Goal: Task Accomplishment & Management: Complete application form

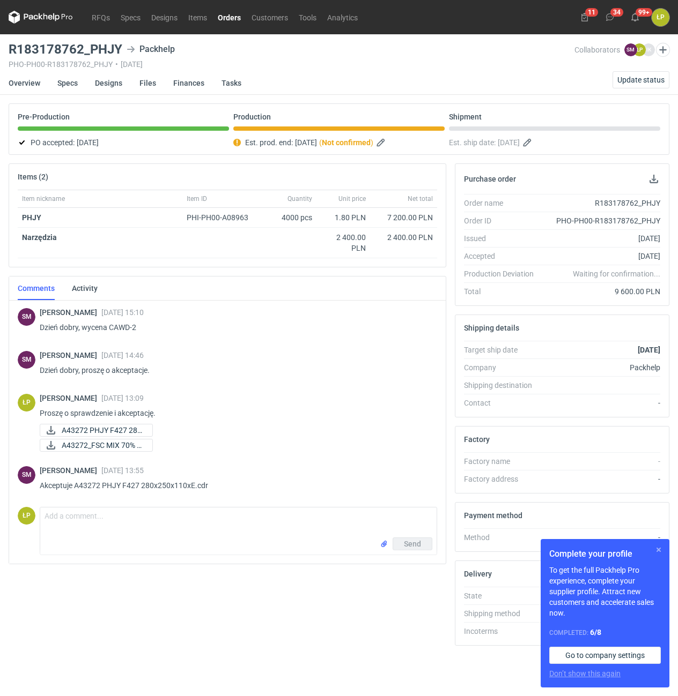
click at [663, 551] on button "button" at bounding box center [658, 550] width 13 height 13
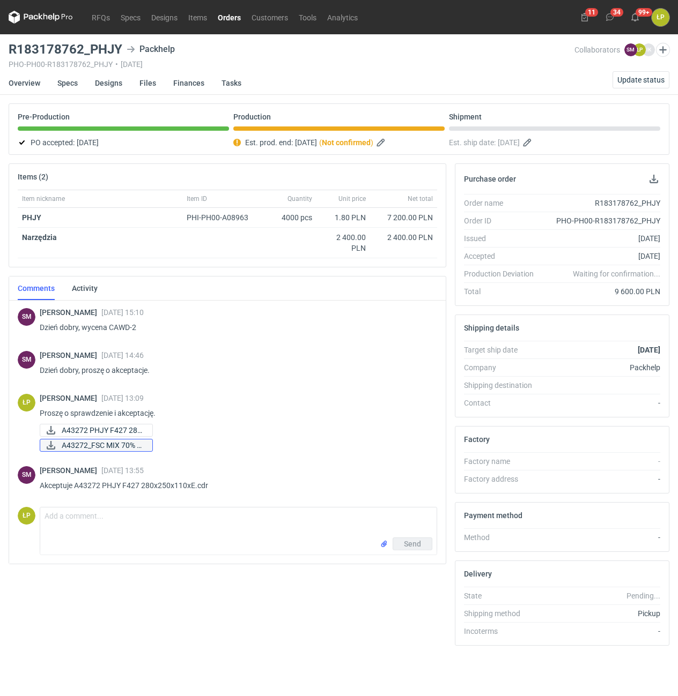
click at [115, 440] on span "A43272_FSC MIX 70% R..." at bounding box center [103, 446] width 82 height 12
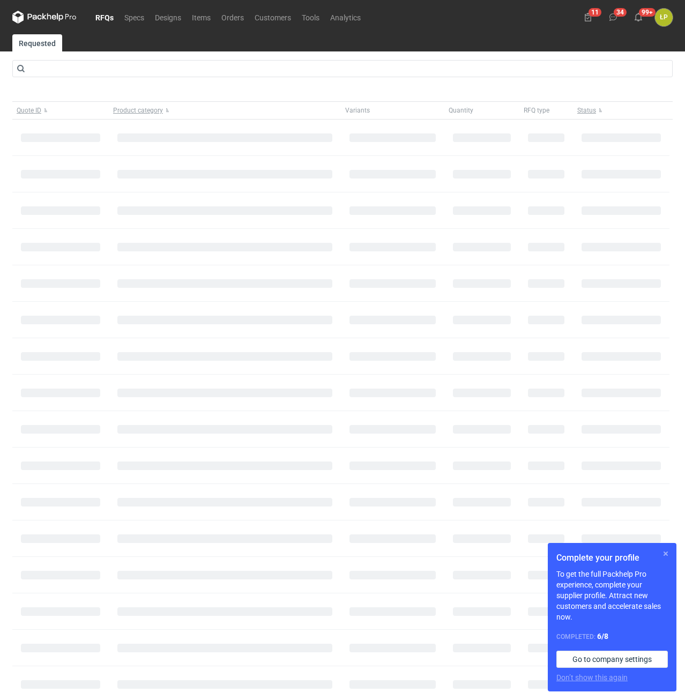
click at [665, 555] on button "button" at bounding box center [665, 553] width 13 height 13
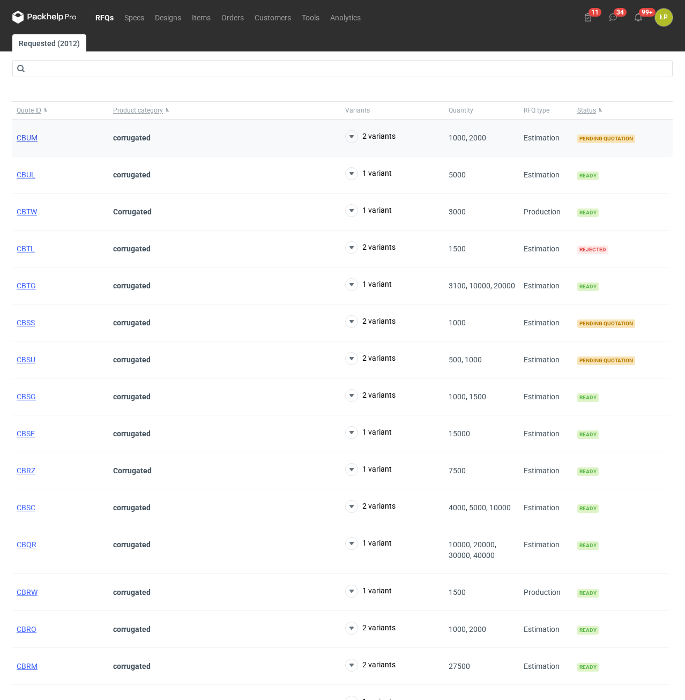
click at [29, 135] on span "CBUM" at bounding box center [27, 137] width 21 height 9
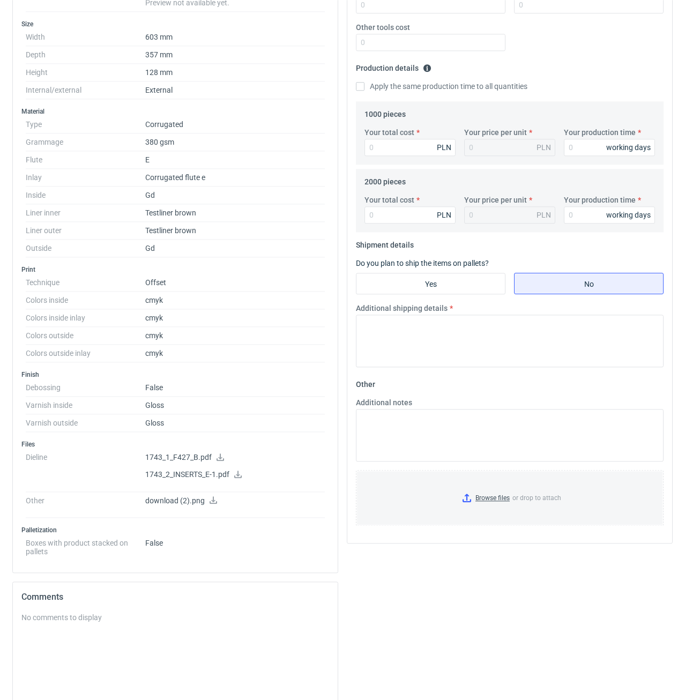
scroll to position [273, 0]
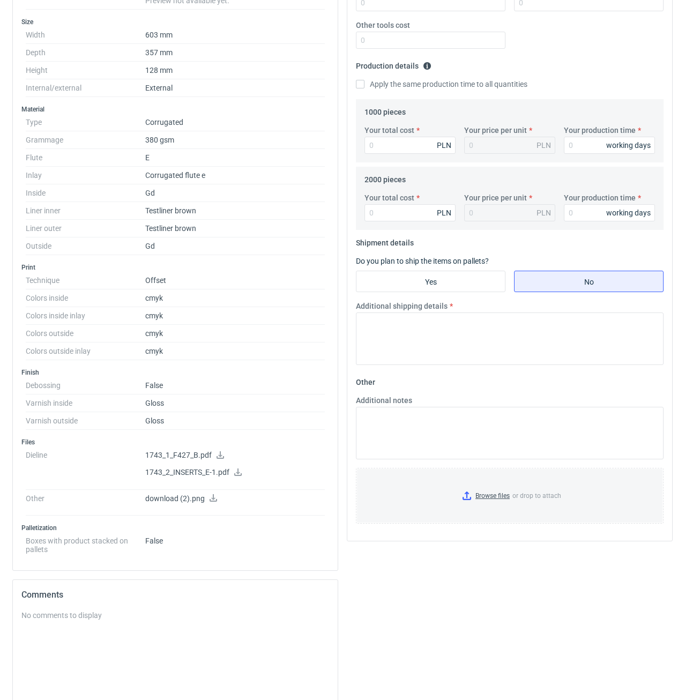
click at [222, 454] on icon at bounding box center [220, 455] width 9 height 8
click at [239, 473] on icon at bounding box center [238, 473] width 8 height 8
click at [210, 500] on icon at bounding box center [214, 498] width 8 height 8
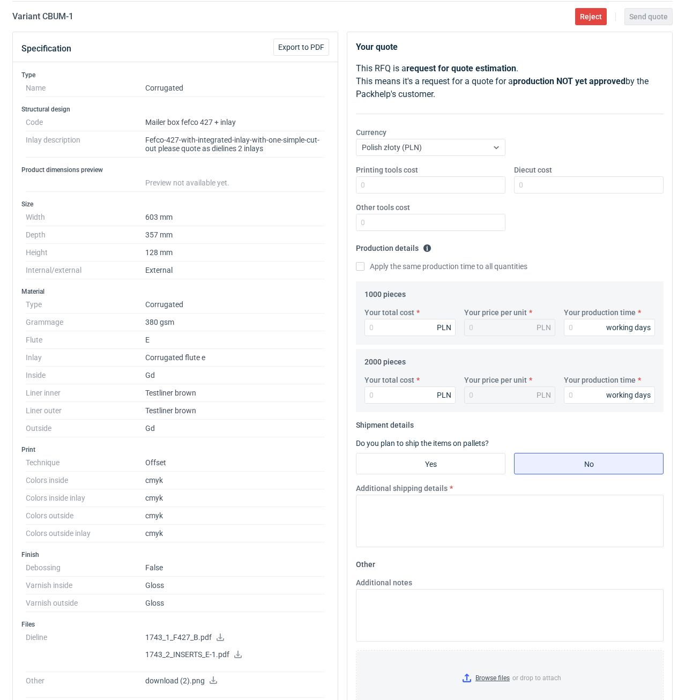
scroll to position [0, 0]
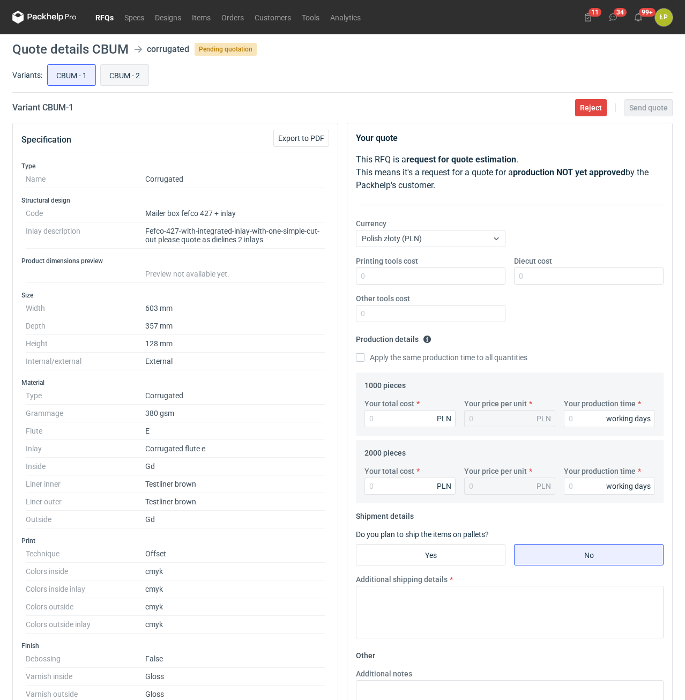
click at [132, 76] on input "CBUM - 2" at bounding box center [125, 75] width 48 height 20
radio input "true"
click at [62, 72] on input "CBUM - 1" at bounding box center [72, 75] width 48 height 20
radio input "true"
drag, startPoint x: 75, startPoint y: 108, endPoint x: 43, endPoint y: 109, distance: 31.1
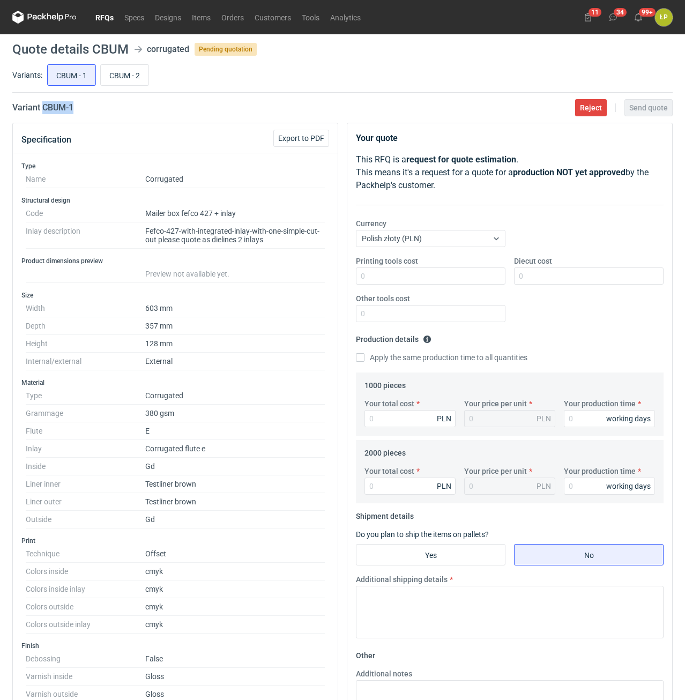
click at [43, 109] on div "Variant CBUM - 1 Reject Send quote" at bounding box center [342, 107] width 660 height 13
copy h2 "CBUM - 1"
click at [123, 75] on input "CBUM - 2" at bounding box center [125, 75] width 48 height 20
radio input "true"
click at [65, 75] on input "CBUM - 1" at bounding box center [72, 75] width 48 height 20
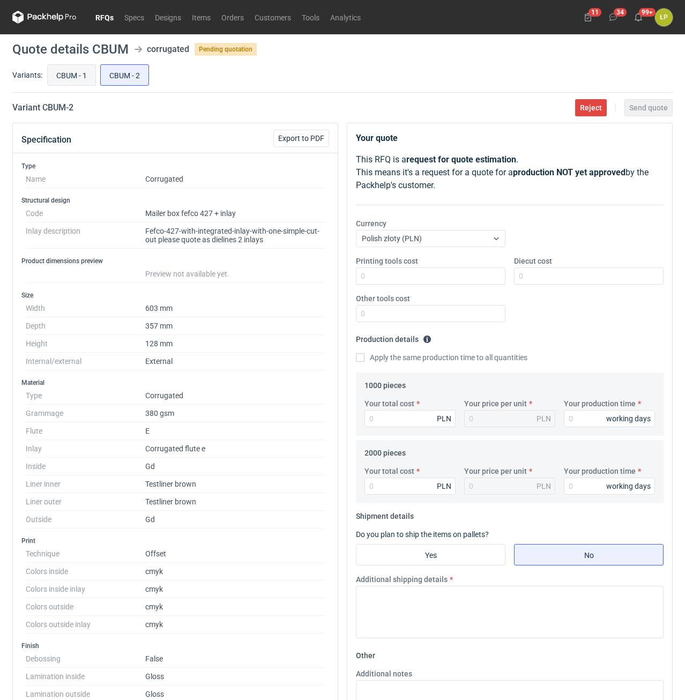
radio input "true"
click at [112, 72] on input "CBUM - 2" at bounding box center [125, 75] width 48 height 20
radio input "true"
click at [75, 72] on input "CBUM - 1" at bounding box center [72, 75] width 48 height 20
radio input "true"
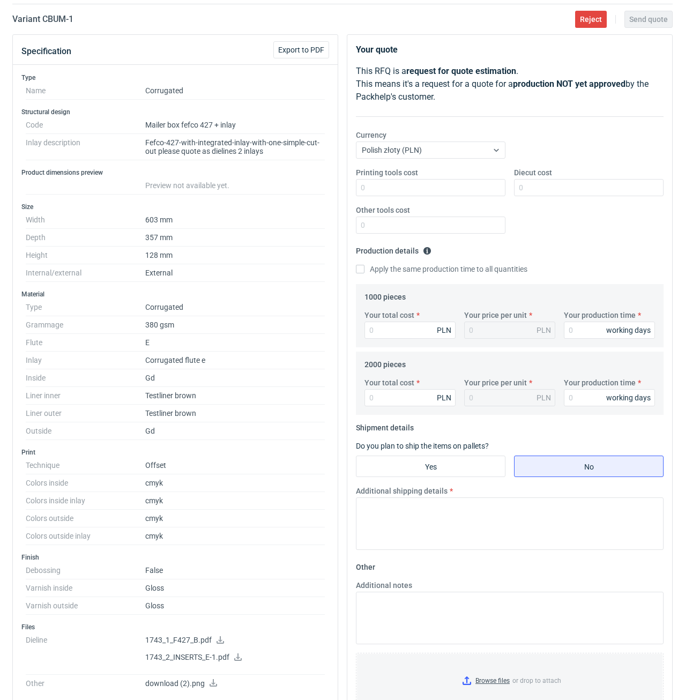
scroll to position [91, 0]
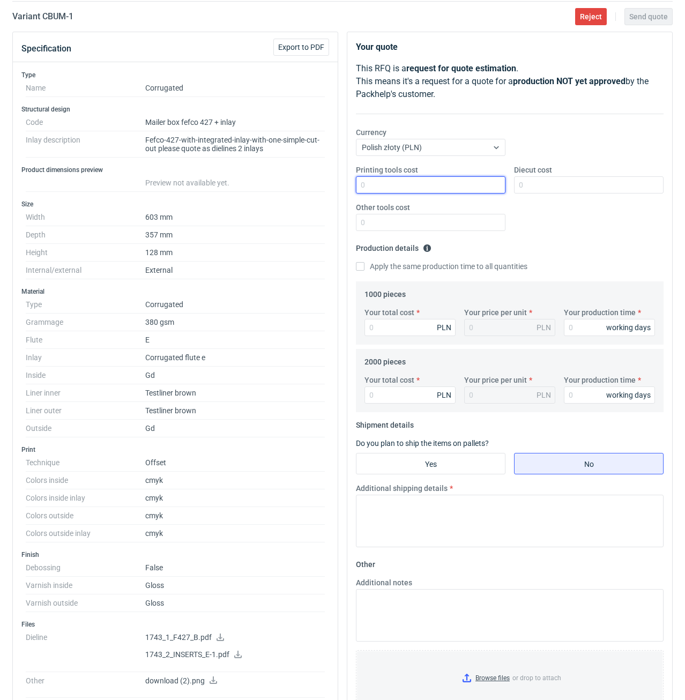
click at [388, 183] on input "Printing tools cost" at bounding box center [431, 184] width 150 height 17
type input "0"
click at [561, 185] on input "Diecut cost" at bounding box center [589, 184] width 150 height 17
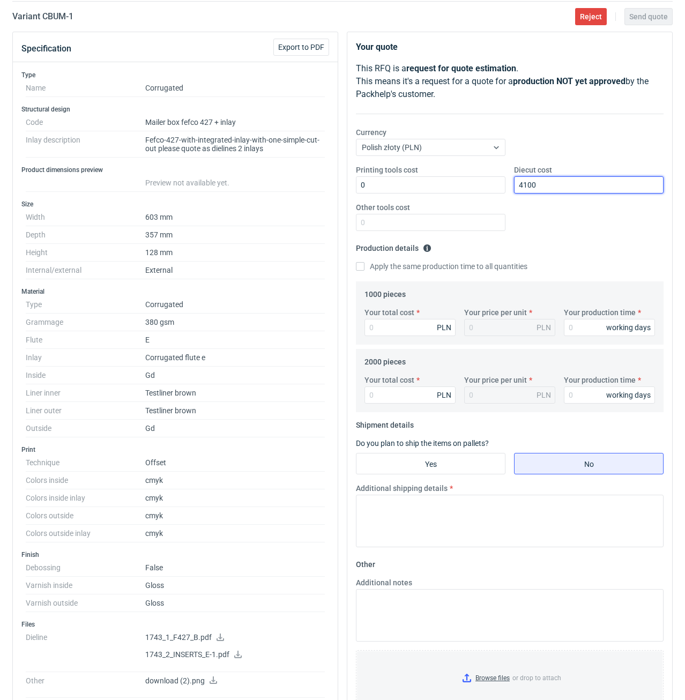
type input "4100"
click at [447, 211] on div "Other tools cost" at bounding box center [431, 216] width 158 height 29
click at [442, 219] on input "Other tools cost" at bounding box center [431, 222] width 150 height 17
type input "0"
click at [575, 325] on input "Your production time" at bounding box center [609, 327] width 91 height 17
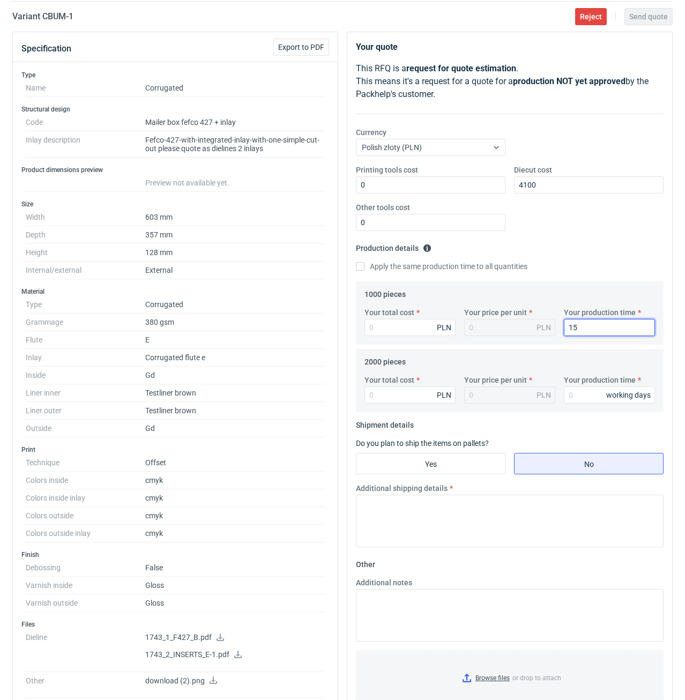
type input "15"
click at [418, 269] on label "Apply the same production time to all quantities" at bounding box center [442, 266] width 172 height 11
click at [365, 269] on input "Apply the same production time to all quantities" at bounding box center [360, 266] width 9 height 9
checkbox input "true"
type input "15"
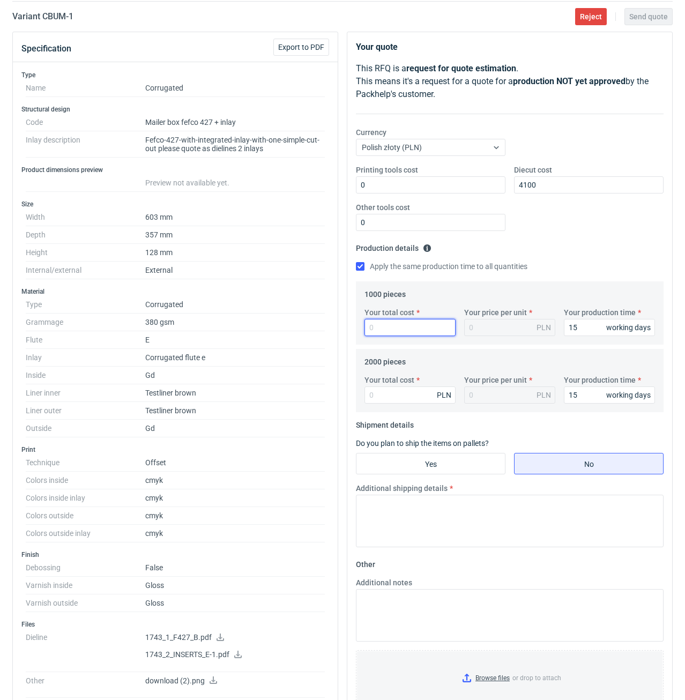
click at [405, 324] on input "Your total cost" at bounding box center [410, 327] width 91 height 17
type input "19"
type input "0.02"
type input "19350"
type input "19.35"
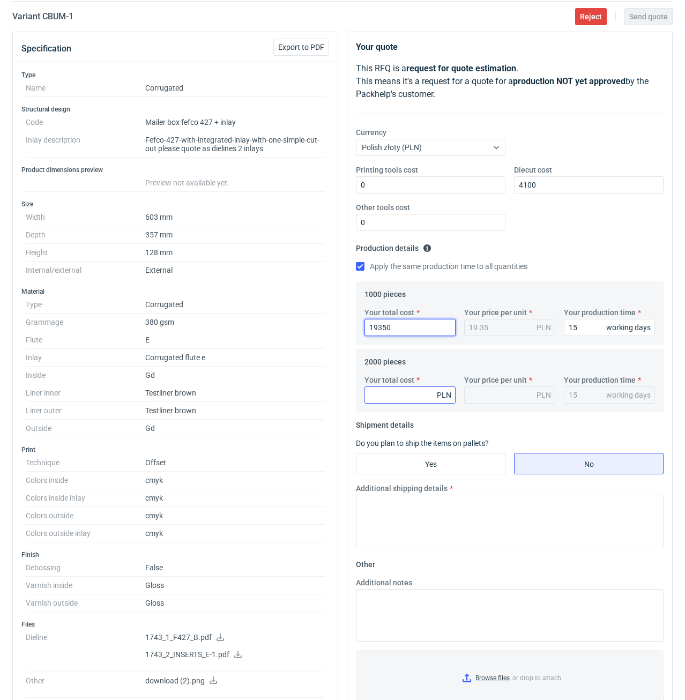
type input "19350"
click at [404, 399] on input "Your total cost" at bounding box center [410, 395] width 91 height 17
type input "29"
type input "0.01"
type input "29180"
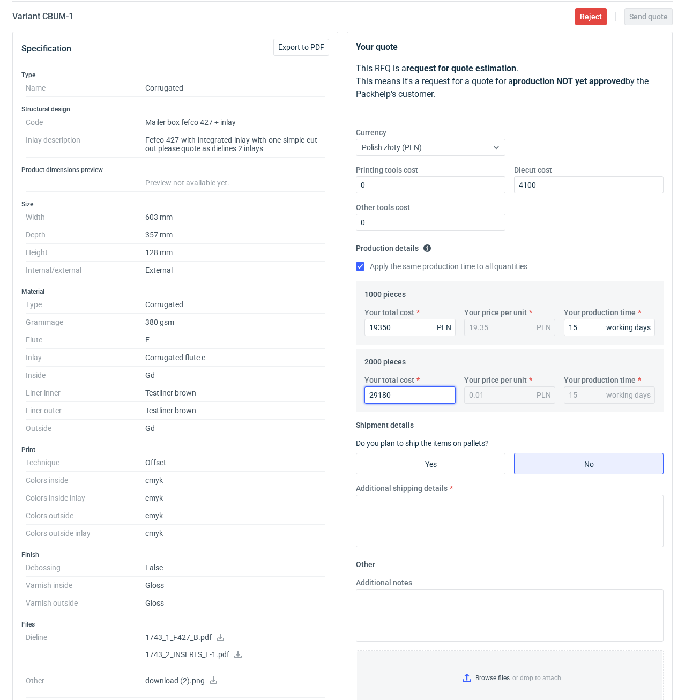
type input "14.59"
type input "29180"
click at [428, 461] on input "Yes" at bounding box center [431, 464] width 148 height 20
radio input "true"
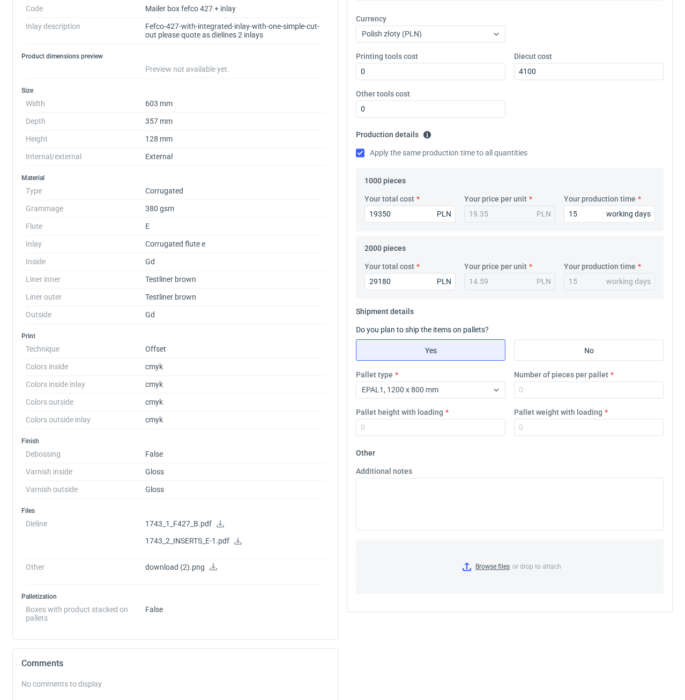
scroll to position [273, 0]
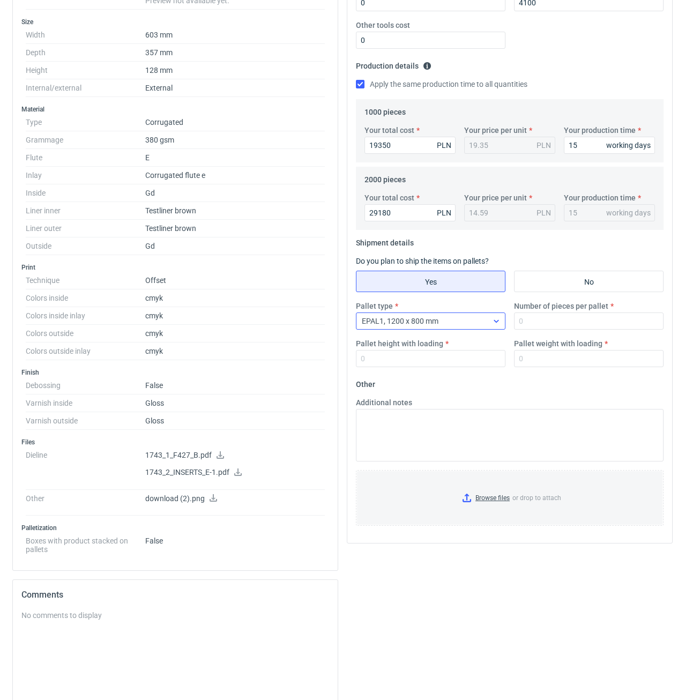
drag, startPoint x: 429, startPoint y: 324, endPoint x: 430, endPoint y: 330, distance: 5.4
click at [430, 324] on span "EPAL1, 1200 x 800 mm" at bounding box center [400, 321] width 77 height 9
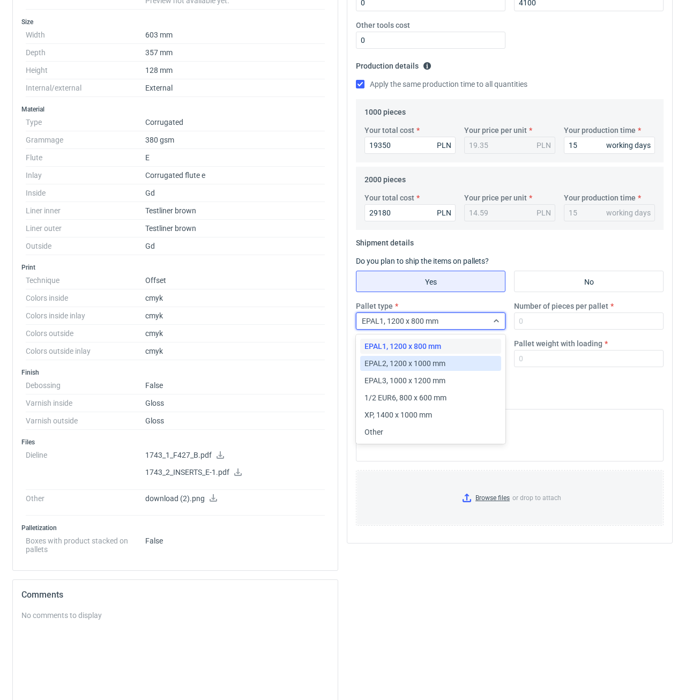
click at [428, 362] on span "EPAL2, 1200 x 1000 mm" at bounding box center [405, 363] width 81 height 11
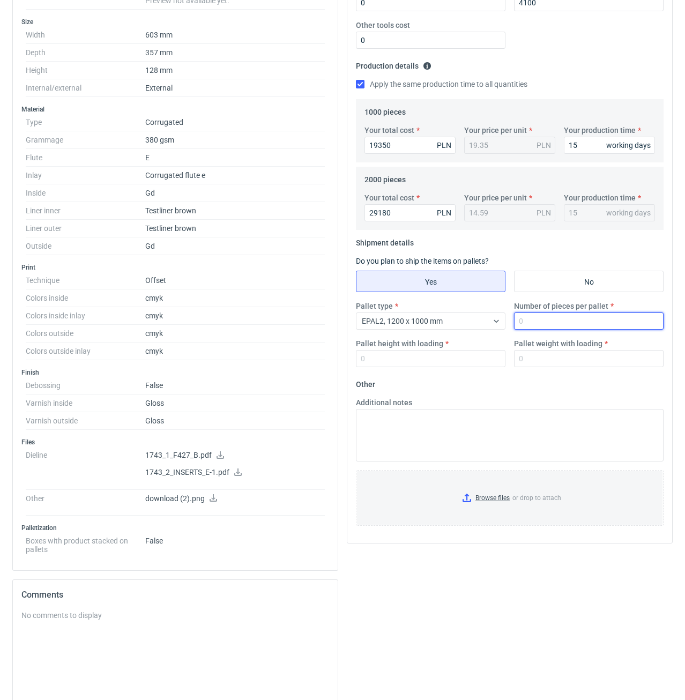
click at [532, 325] on input "Number of pieces per pallet" at bounding box center [589, 321] width 150 height 17
type input "800"
click at [482, 368] on div "Pallet type EPAL2, 1200 x 1000 mm Number of pieces per pallet 800 Pallet height…" at bounding box center [510, 338] width 316 height 75
click at [479, 362] on input "Pallet height with loading" at bounding box center [431, 358] width 150 height 17
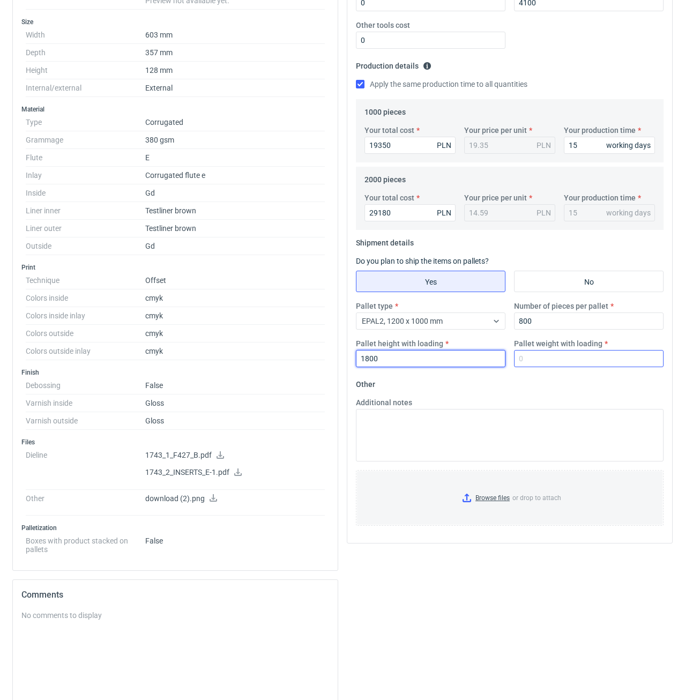
type input "1800"
click at [529, 357] on input "Pallet weight with loading" at bounding box center [589, 358] width 150 height 17
click at [505, 409] on div "Additional notes" at bounding box center [510, 429] width 316 height 64
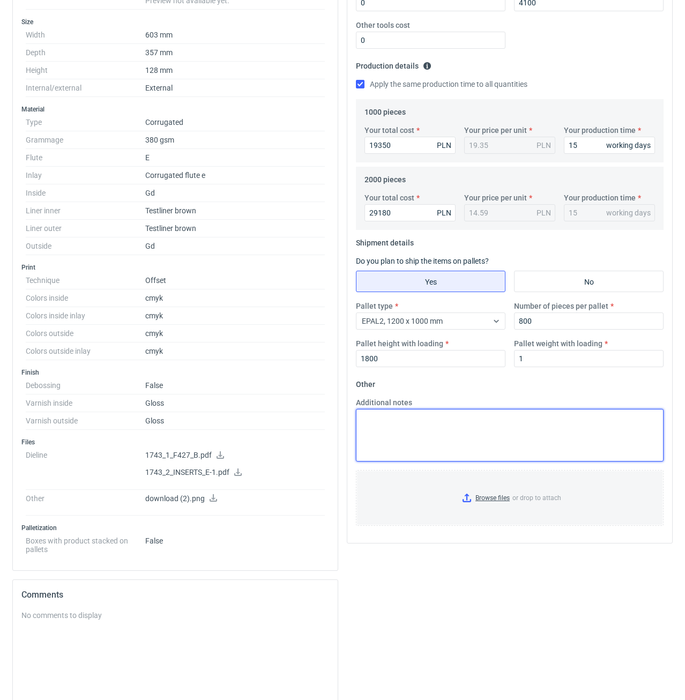
click at [503, 423] on textarea "Additional notes" at bounding box center [510, 435] width 308 height 53
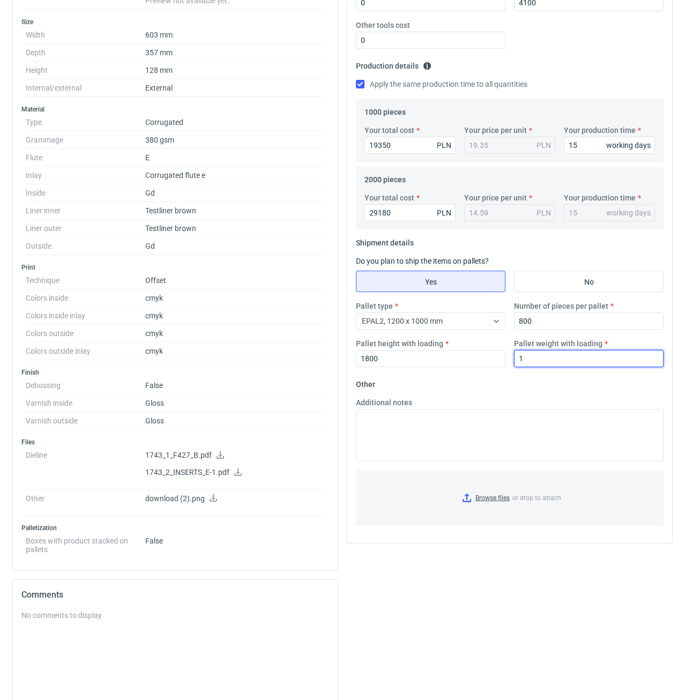
drag, startPoint x: 540, startPoint y: 361, endPoint x: 503, endPoint y: 355, distance: 37.4
click at [514, 355] on input "1" at bounding box center [589, 358] width 150 height 17
type input "770"
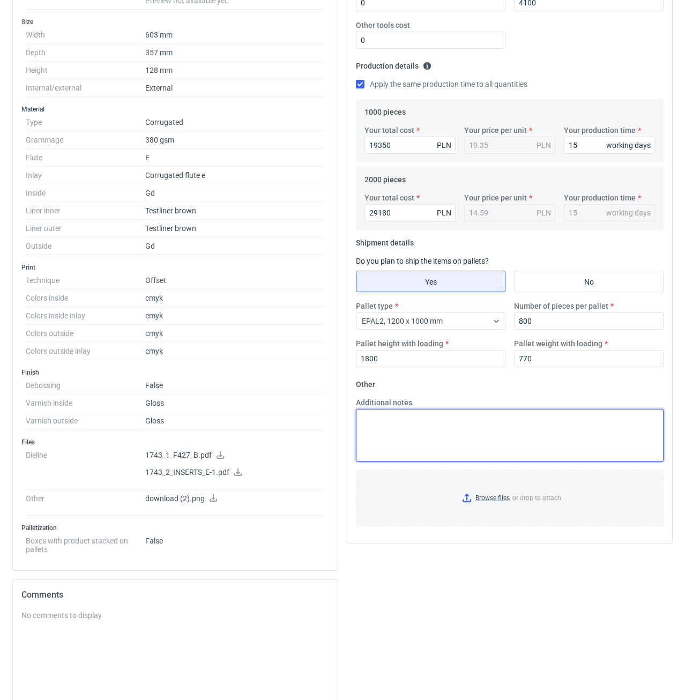
click at [498, 415] on textarea "Additional notes" at bounding box center [510, 435] width 308 height 53
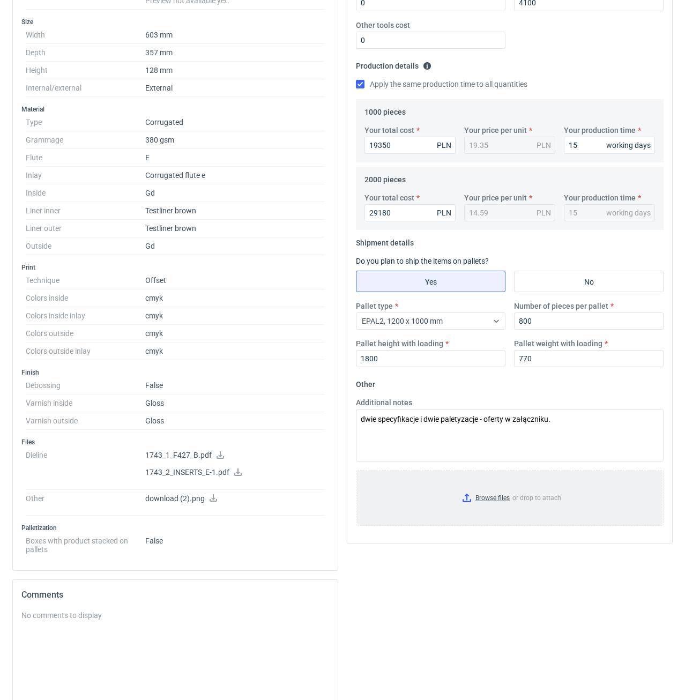
click at [472, 496] on input "Browse files or drop to attach" at bounding box center [510, 498] width 306 height 54
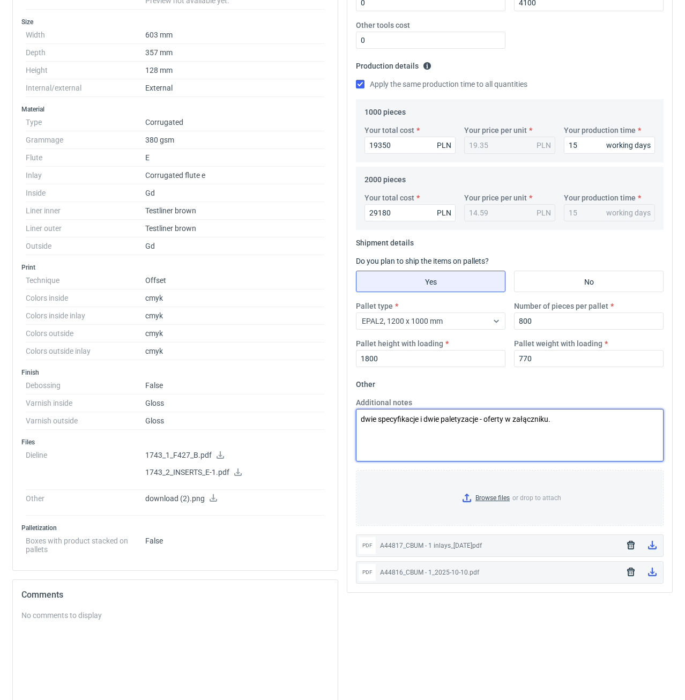
click at [560, 419] on textarea "dwie specyfikacje i dwie paletyzacje - oferty w załączniku." at bounding box center [510, 435] width 308 height 53
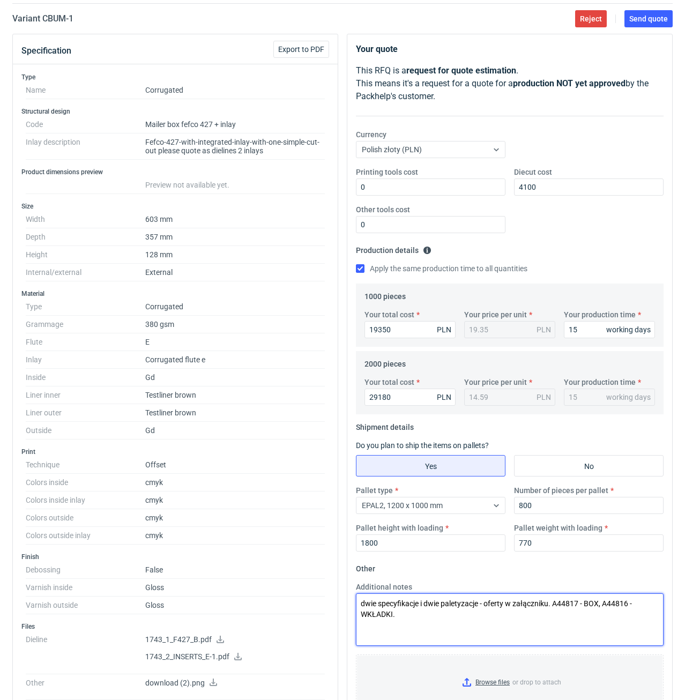
scroll to position [0, 0]
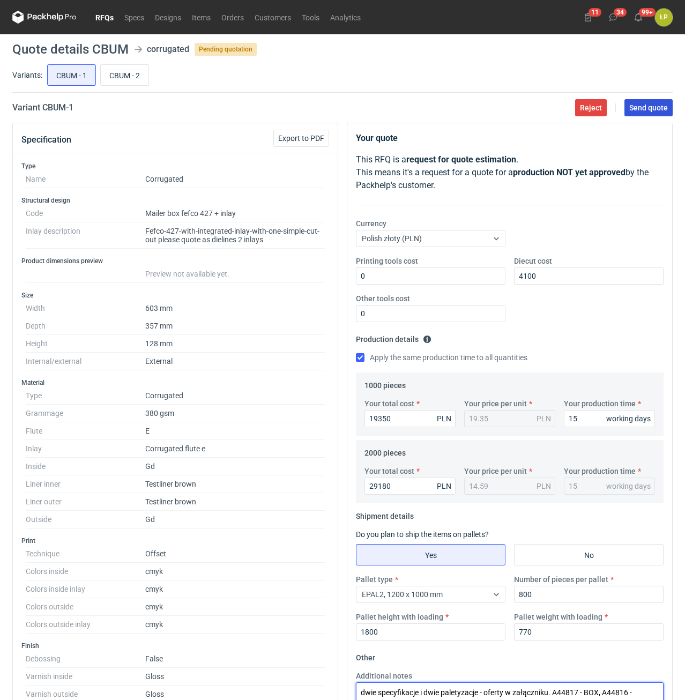
type textarea "dwie specyfikacje i dwie paletyzacje - oferty w załączniku. A44817 - BOX, A4481…"
click at [633, 113] on button "Send quote" at bounding box center [649, 107] width 48 height 17
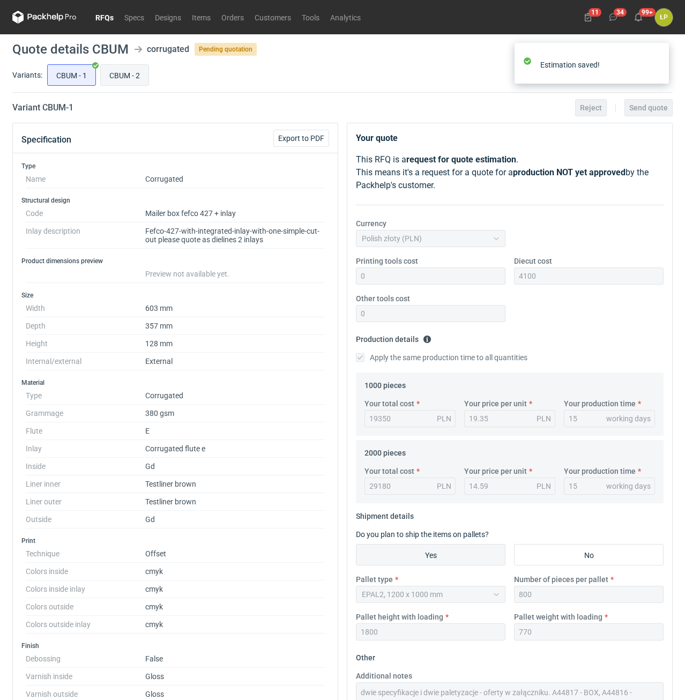
click at [129, 74] on input "CBUM - 2" at bounding box center [125, 75] width 48 height 20
radio input "true"
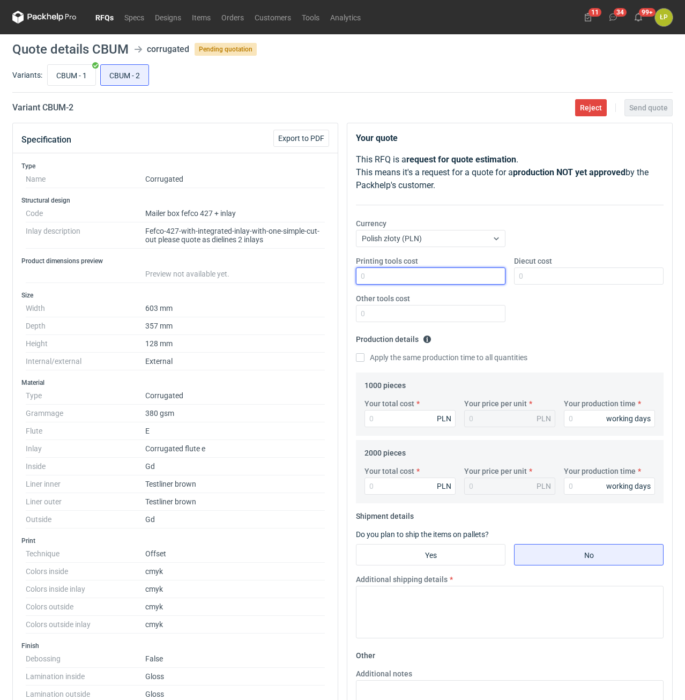
click at [428, 276] on input "Printing tools cost" at bounding box center [431, 276] width 150 height 17
type input "0"
click at [539, 273] on input "Diecut cost" at bounding box center [589, 276] width 150 height 17
click at [72, 72] on input "CBUM - 1" at bounding box center [72, 75] width 48 height 20
radio input "true"
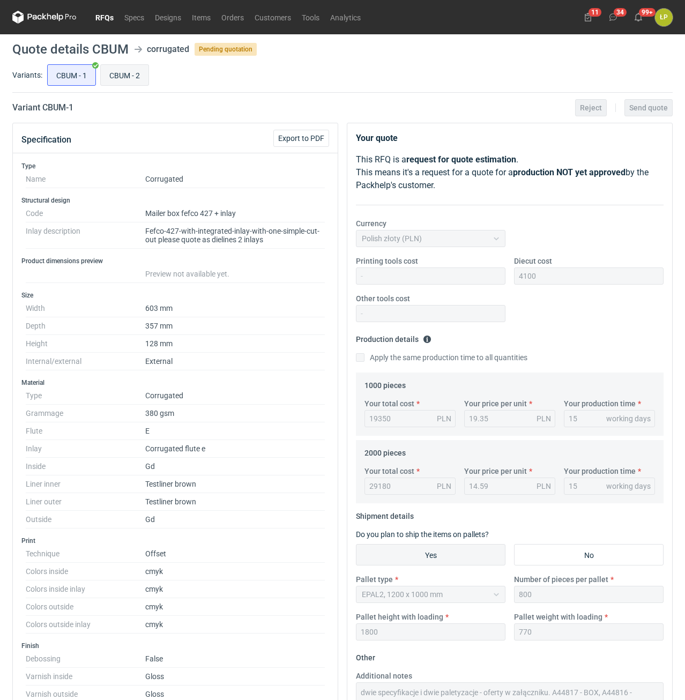
click at [123, 70] on input "CBUM - 2" at bounding box center [125, 75] width 48 height 20
radio input "true"
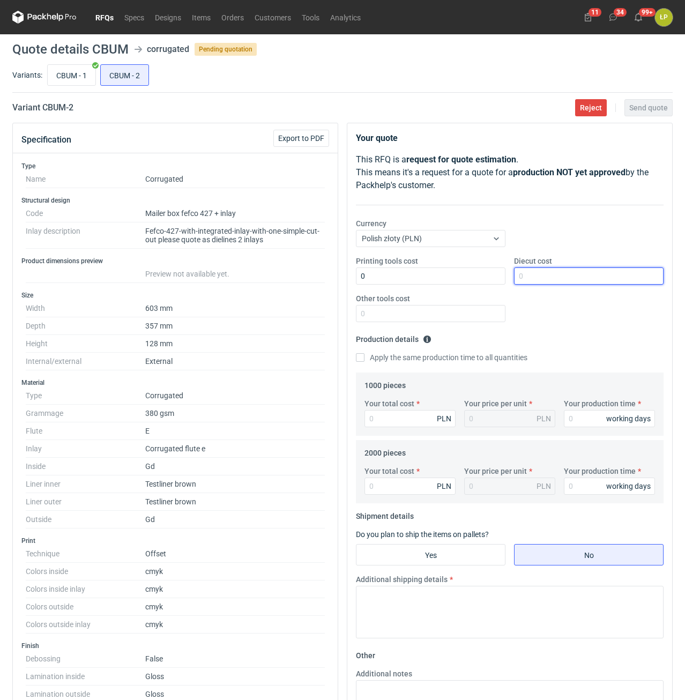
click at [530, 282] on input "Diecut cost" at bounding box center [589, 276] width 150 height 17
type input "4100"
click at [470, 313] on input "Other tools cost" at bounding box center [431, 313] width 150 height 17
type input "0"
click at [422, 368] on fieldset "Production details Please provide the expected time of production in working da…" at bounding box center [510, 352] width 308 height 42
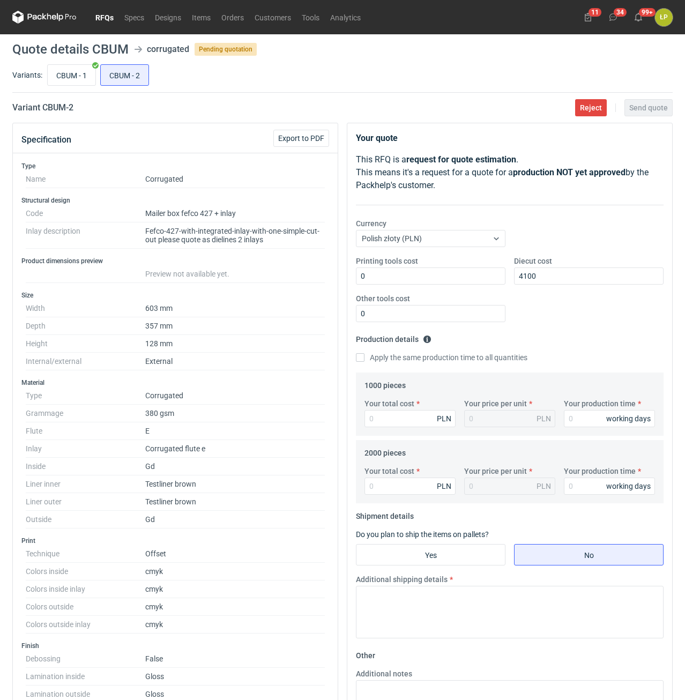
click at [439, 362] on label "Apply the same production time to all quantities" at bounding box center [442, 357] width 172 height 11
click at [365, 362] on input "Apply the same production time to all quantities" at bounding box center [360, 357] width 9 height 9
checkbox input "true"
click at [607, 425] on input "Your production time" at bounding box center [609, 418] width 91 height 17
type input "1"
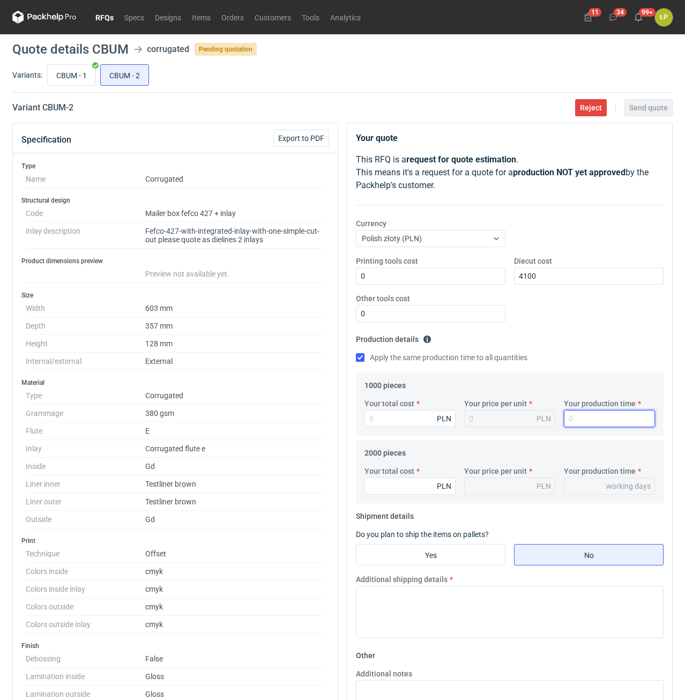
type input "1"
type input "15"
click at [425, 417] on input "Your total cost" at bounding box center [410, 418] width 91 height 17
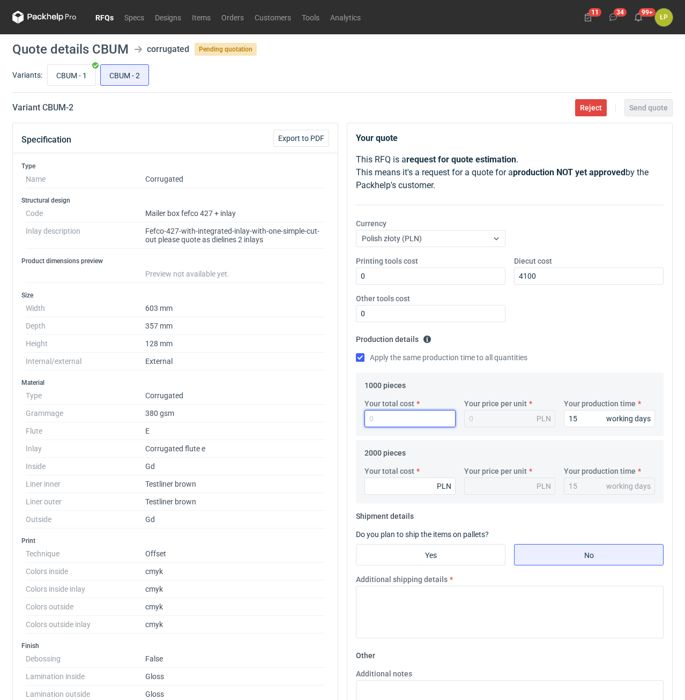
click at [376, 415] on input "Your total cost" at bounding box center [410, 418] width 91 height 17
type input "24"
type input "0.02"
type input "24710"
type input "24.71"
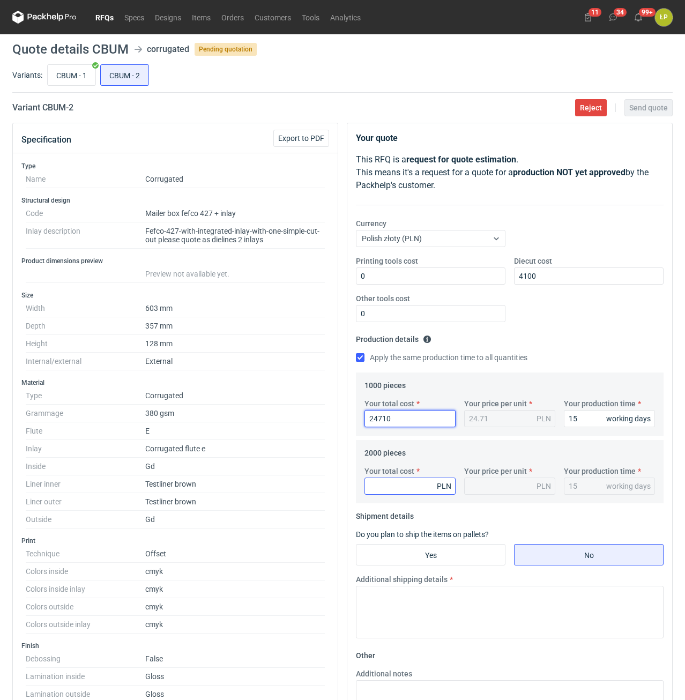
type input "24710"
click at [417, 488] on input "Your total cost" at bounding box center [410, 486] width 91 height 17
click at [405, 489] on input "Your total cost" at bounding box center [410, 486] width 91 height 17
type input "39"
type input "0.02"
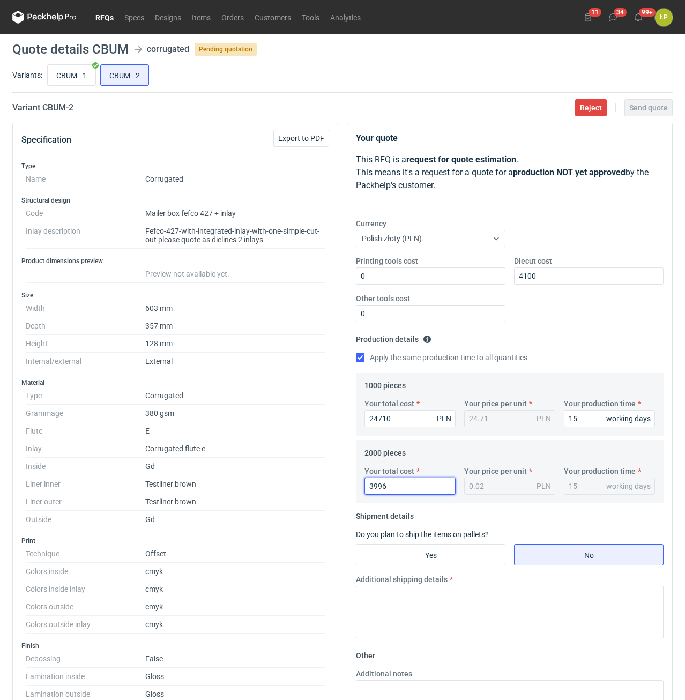
type input "39960"
type input "19.98"
type input "39960"
click at [418, 550] on fieldset "Shipment details Do you plan to ship the items on pallets? Yes No Additional sh…" at bounding box center [510, 577] width 308 height 139
click at [419, 554] on input "Yes" at bounding box center [431, 555] width 148 height 20
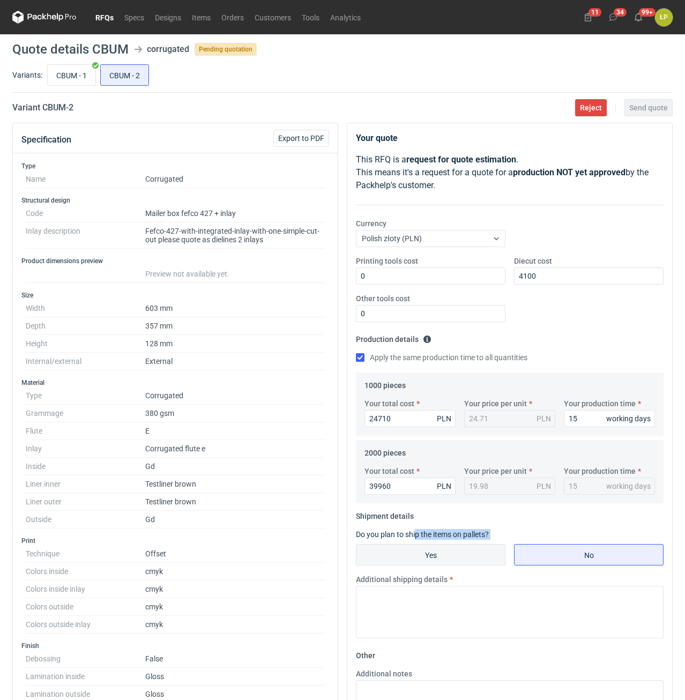
radio input "true"
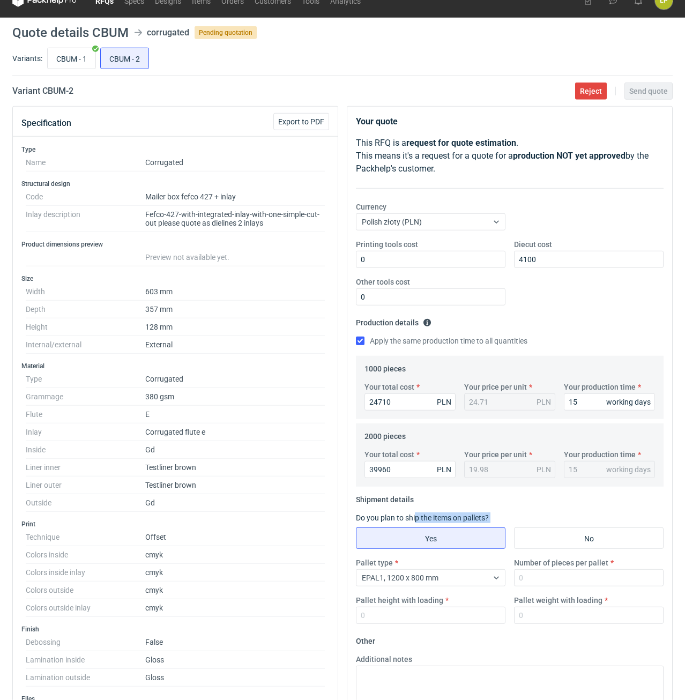
scroll to position [365, 0]
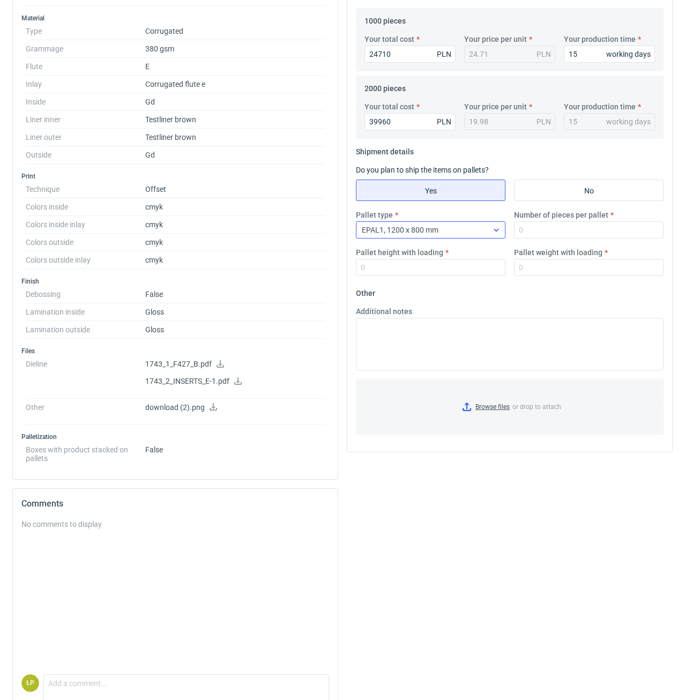
click at [462, 234] on div "EPAL1, 1200 x 800 mm" at bounding box center [422, 229] width 131 height 15
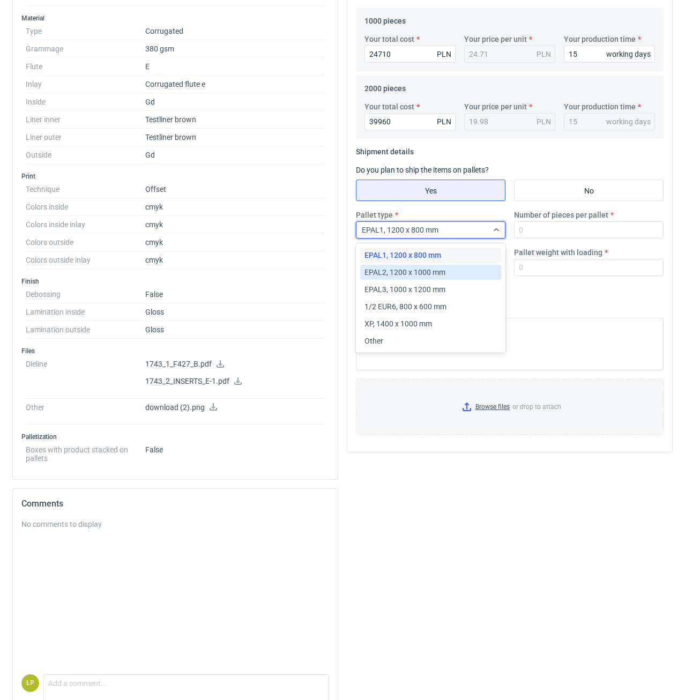
click at [453, 272] on div "EPAL2, 1200 x 1000 mm" at bounding box center [431, 272] width 132 height 11
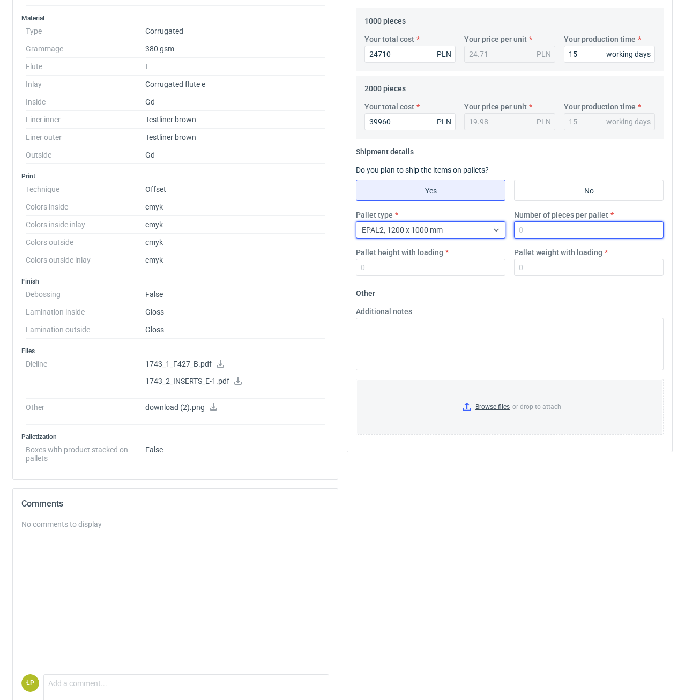
click at [534, 229] on input "Number of pieces per pallet" at bounding box center [589, 229] width 150 height 17
type input "800"
click at [443, 279] on div "Pallet type EPAL2, 1200 x 1000 mm Number of pieces per pallet 800 Pallet height…" at bounding box center [510, 247] width 316 height 75
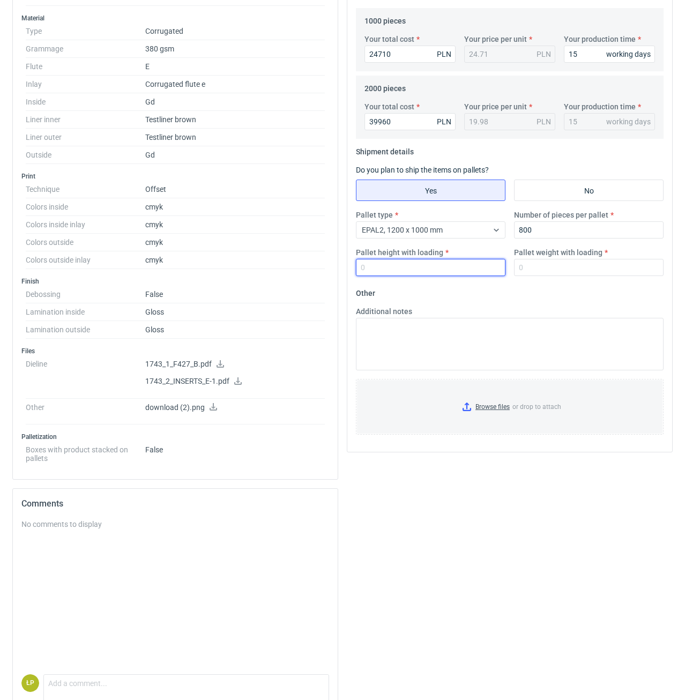
click at [443, 274] on input "Pallet height with loading" at bounding box center [431, 267] width 150 height 17
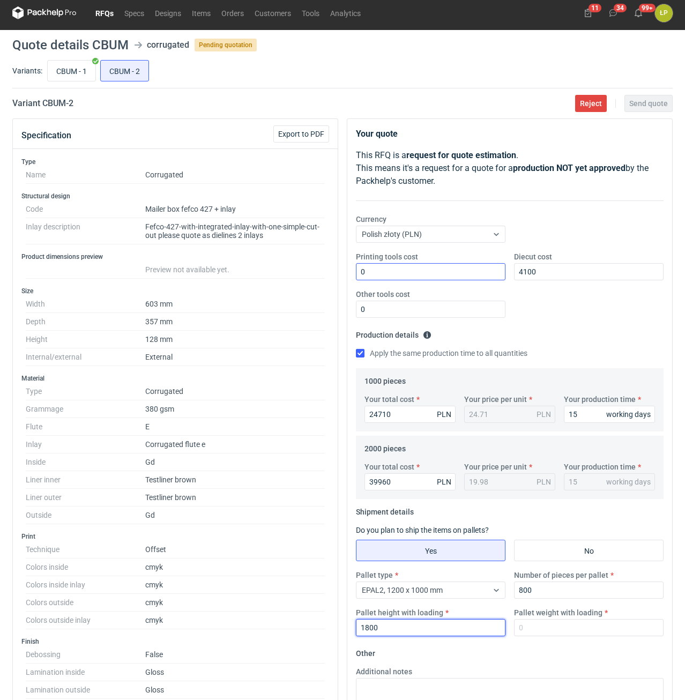
scroll to position [0, 0]
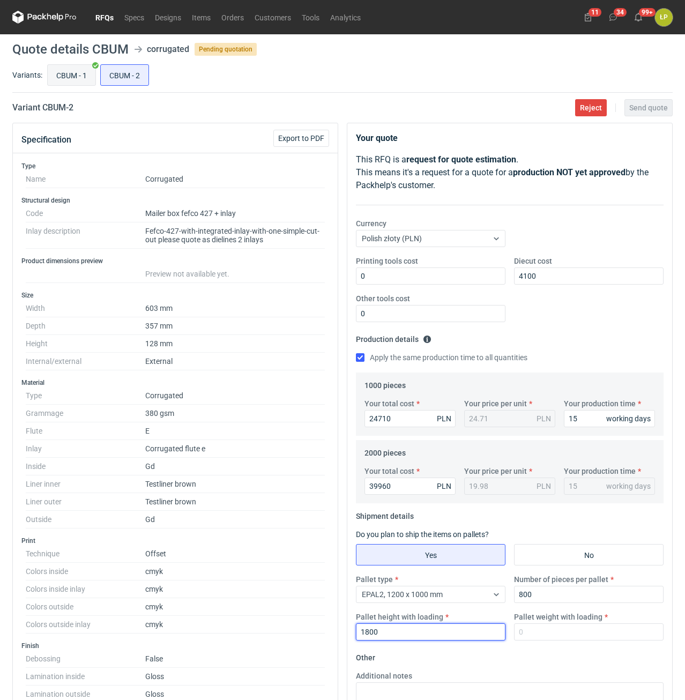
type input "1800"
click at [100, 83] on div "CBUM - 1 CBUM - 2" at bounding box center [359, 75] width 628 height 26
click at [84, 78] on input "CBUM - 1" at bounding box center [72, 75] width 48 height 20
radio input "true"
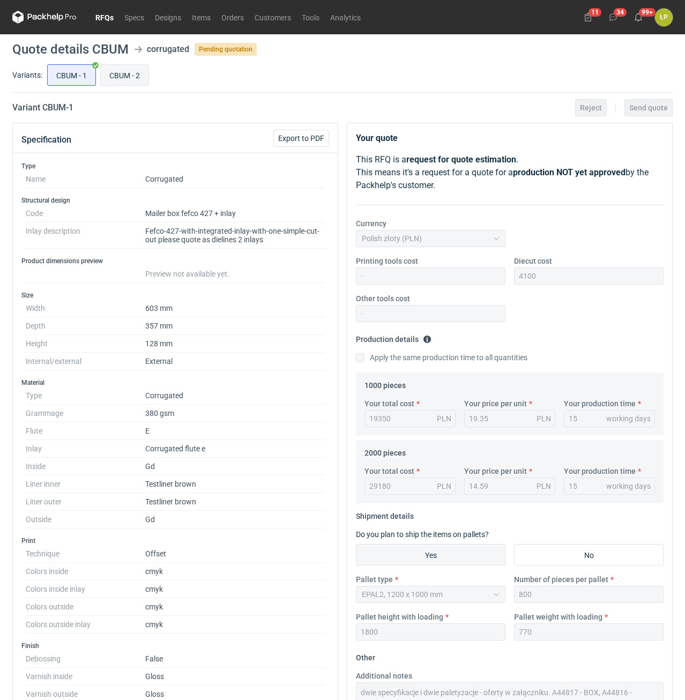
click at [135, 75] on input "CBUM - 2" at bounding box center [125, 75] width 48 height 20
radio input "true"
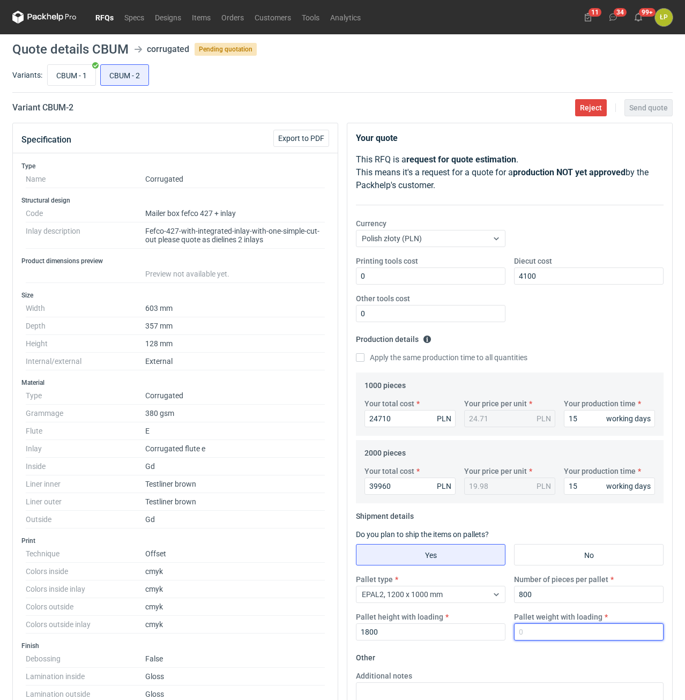
click at [536, 628] on input "Pallet weight with loading" at bounding box center [589, 631] width 150 height 17
type input "770"
click at [63, 80] on input "CBUM - 1" at bounding box center [72, 75] width 48 height 20
radio input "true"
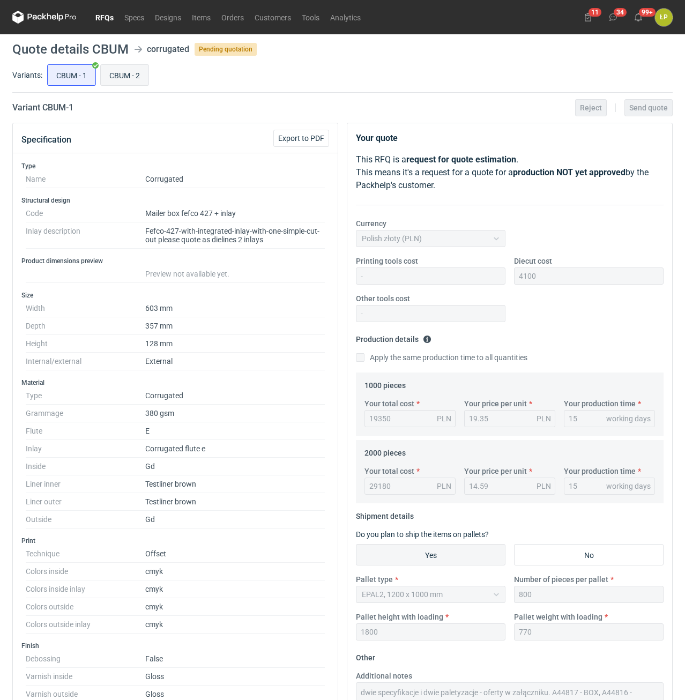
click at [134, 77] on input "CBUM - 2" at bounding box center [125, 75] width 48 height 20
radio input "true"
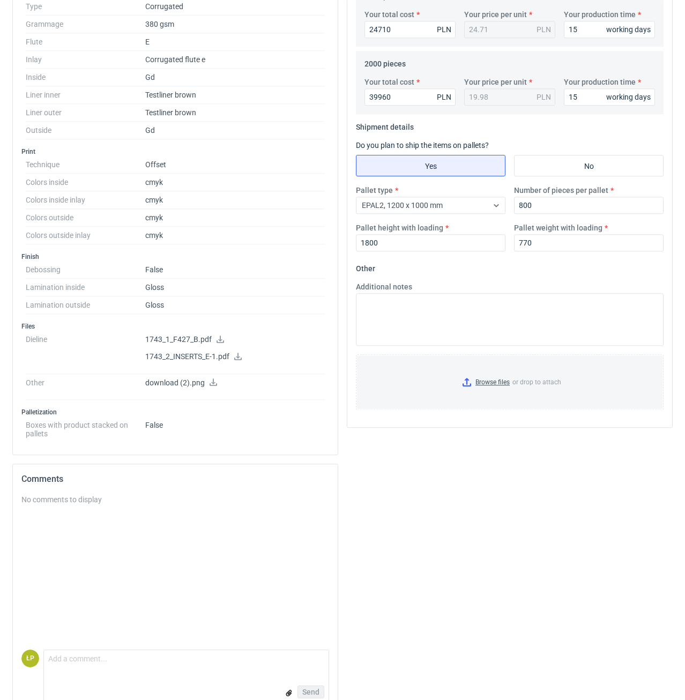
scroll to position [410, 0]
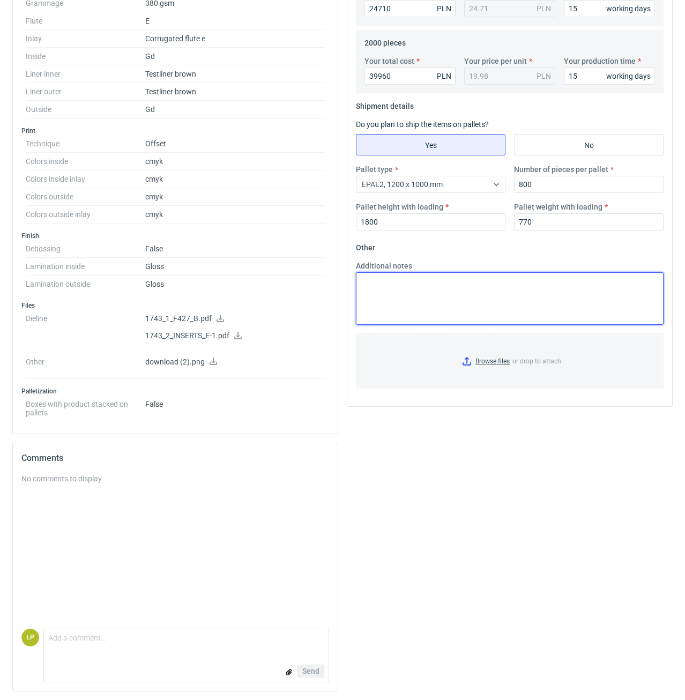
click at [423, 298] on textarea "Additional notes" at bounding box center [510, 298] width 308 height 53
paste textarea "dwie specyfikacje i dwie paletyzacje - oferty w załączniku. A44817 - BOX, A4481…"
drag, startPoint x: 555, startPoint y: 284, endPoint x: 580, endPoint y: 286, distance: 24.7
click at [580, 286] on textarea "dwie specyfikacje i dwie paletyzacje - oferty w załączniku. A44817 - BOX, A4481…" at bounding box center [510, 298] width 308 height 53
click at [600, 283] on textarea "dwie specyfikacje i dwie paletyzacje - oferty w załączniku. - BOX, A44816 - WKŁ…" at bounding box center [510, 298] width 308 height 53
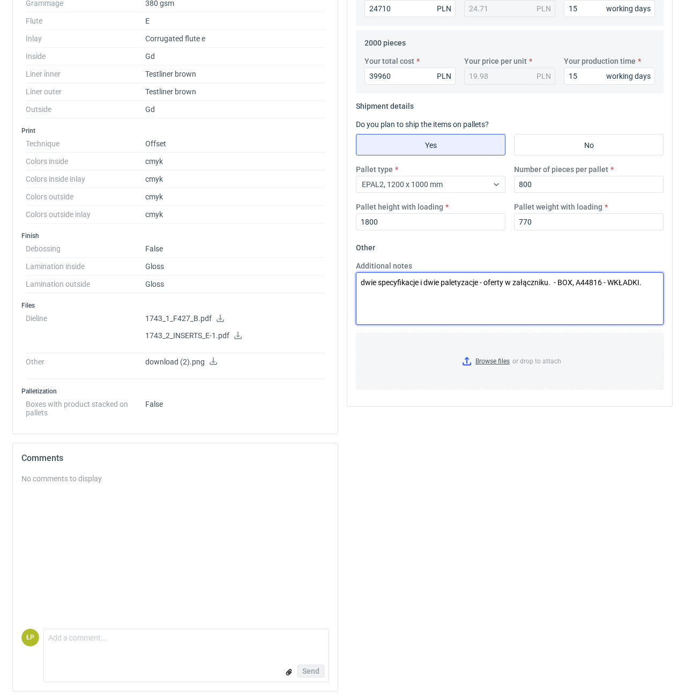
drag, startPoint x: 603, startPoint y: 283, endPoint x: 578, endPoint y: 283, distance: 24.1
click at [578, 283] on textarea "dwie specyfikacje i dwie paletyzacje - oferty w załączniku. - BOX, A44816 - WKŁ…" at bounding box center [510, 298] width 308 height 53
click at [499, 357] on input "Browse files or drop to attach" at bounding box center [510, 362] width 306 height 54
click at [478, 363] on input "Browse files or drop to attach" at bounding box center [510, 362] width 306 height 54
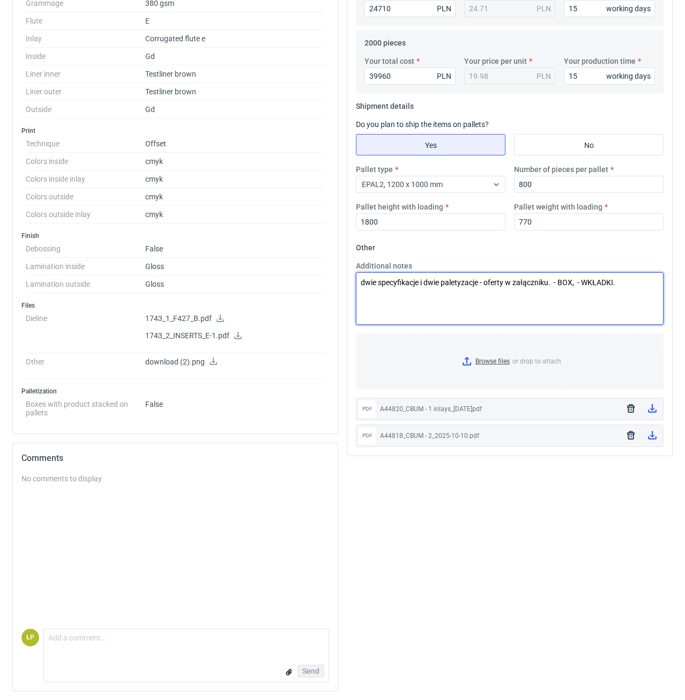
click at [556, 284] on textarea "dwie specyfikacje i dwie paletyzacje - oferty w załączniku. - BOX, - WKŁADKI." at bounding box center [510, 298] width 308 height 53
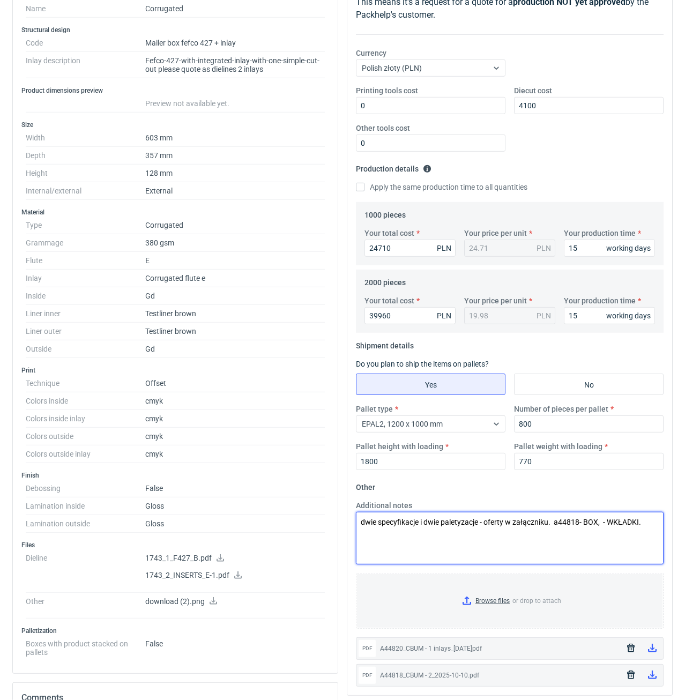
scroll to position [46, 0]
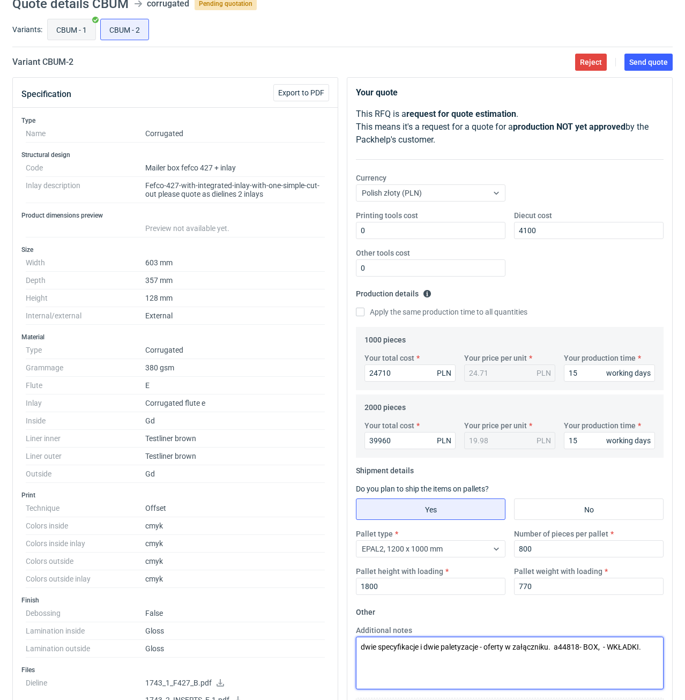
type textarea "dwie specyfikacje i dwie paletyzacje - oferty w załączniku. a44818- BOX, - WKŁA…"
click at [79, 30] on input "CBUM - 1" at bounding box center [72, 29] width 48 height 20
radio input "true"
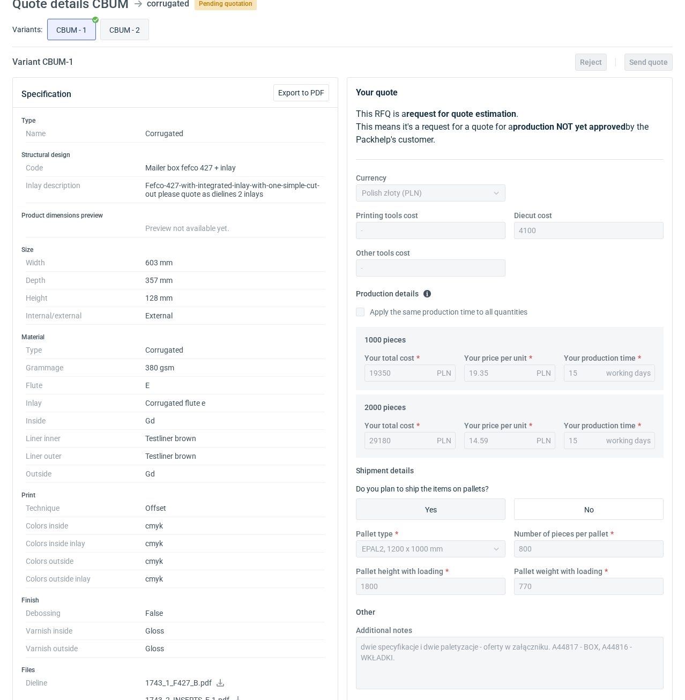
click at [118, 29] on input "CBUM - 2" at bounding box center [125, 29] width 48 height 20
radio input "true"
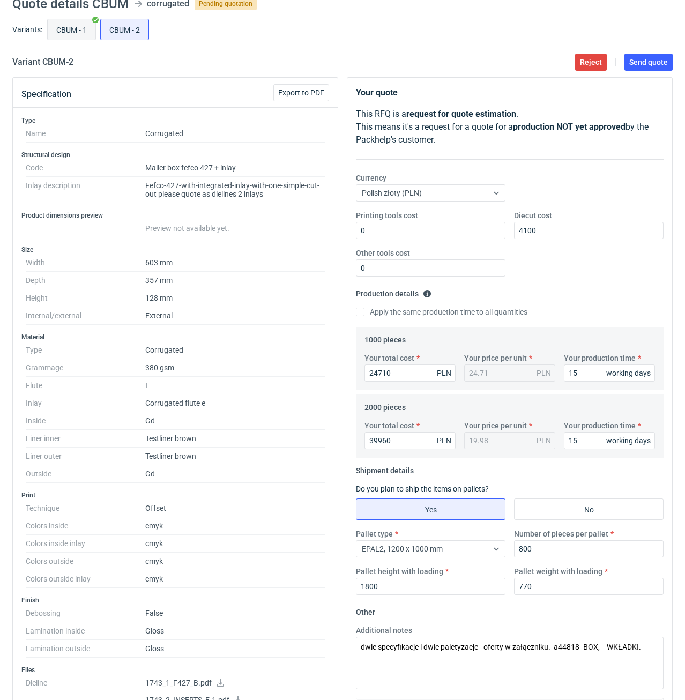
click at [77, 30] on input "CBUM - 1" at bounding box center [72, 29] width 48 height 20
radio input "true"
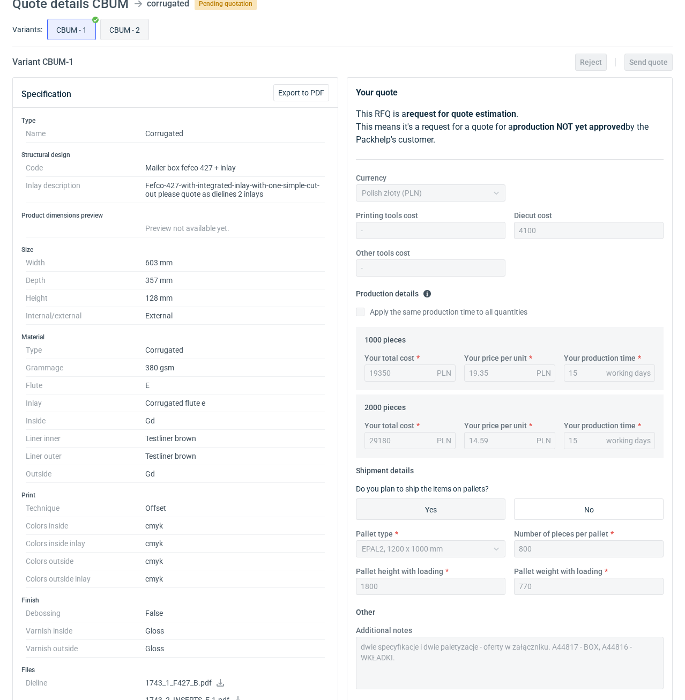
click at [130, 30] on input "CBUM - 2" at bounding box center [125, 29] width 48 height 20
radio input "true"
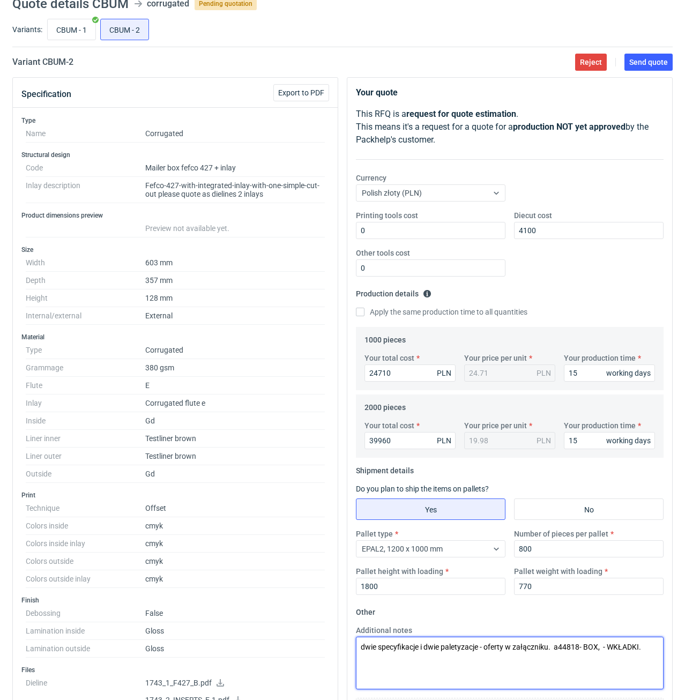
click at [605, 648] on textarea "dwie specyfikacje i dwie paletyzacje - oferty w załączniku. a44818- BOX, - WKŁA…" at bounding box center [510, 663] width 308 height 53
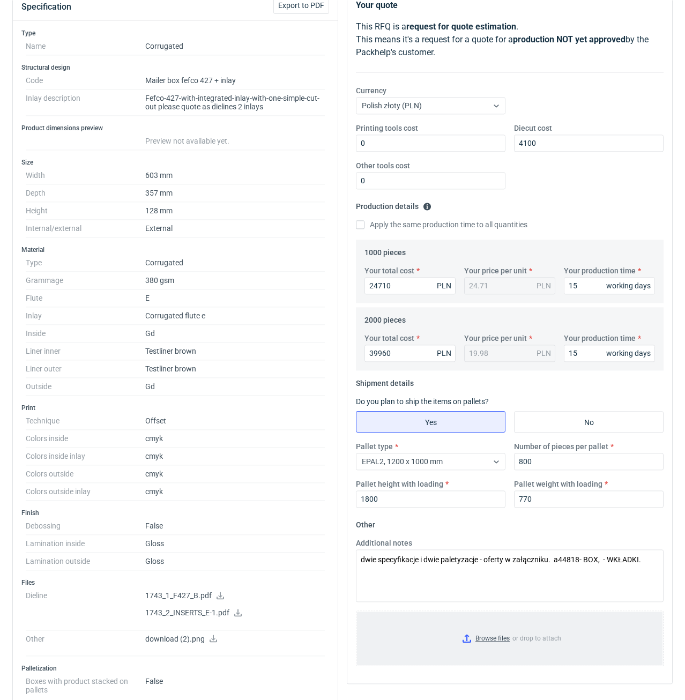
scroll to position [137, 0]
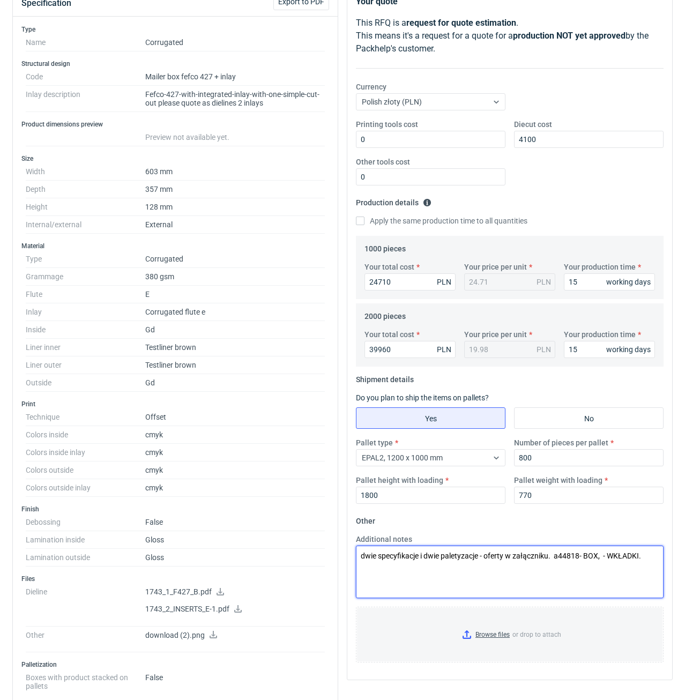
click at [604, 558] on textarea "dwie specyfikacje i dwie paletyzacje - oferty w załączniku. a44818- BOX, - WKŁA…" at bounding box center [510, 572] width 308 height 53
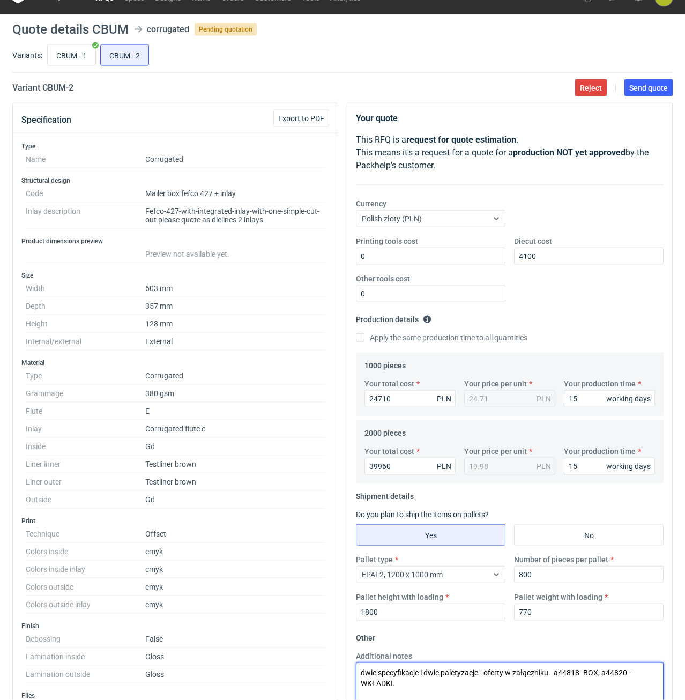
scroll to position [0, 0]
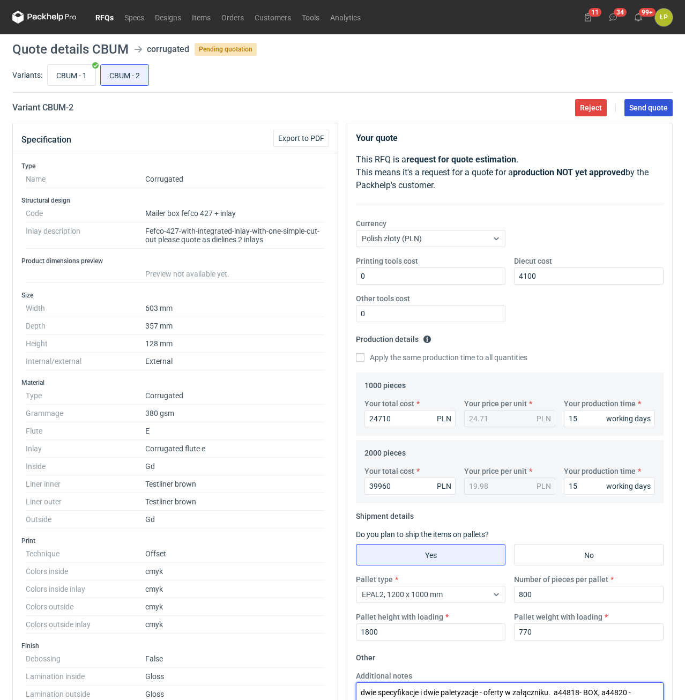
type textarea "dwie specyfikacje i dwie paletyzacje - oferty w załączniku. a44818- BOX, a44820…"
click at [642, 114] on button "Send quote" at bounding box center [649, 107] width 48 height 17
